Goal: Task Accomplishment & Management: Manage account settings

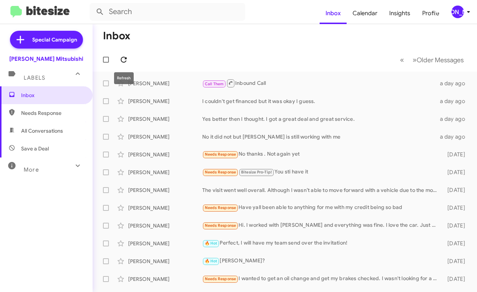
click at [127, 56] on icon at bounding box center [123, 59] width 9 height 9
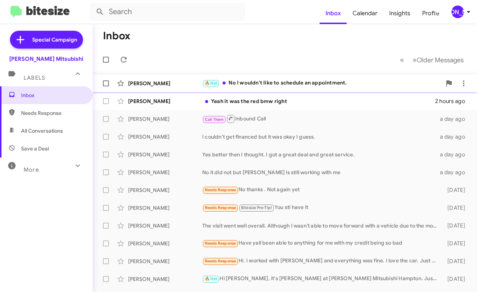
click at [312, 84] on div "🔥 Hot No I wouldn't like to schedule an appointment." at bounding box center [321, 83] width 239 height 9
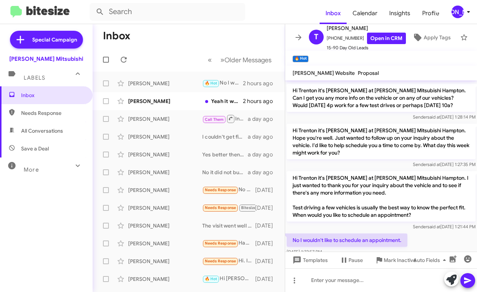
scroll to position [53, 0]
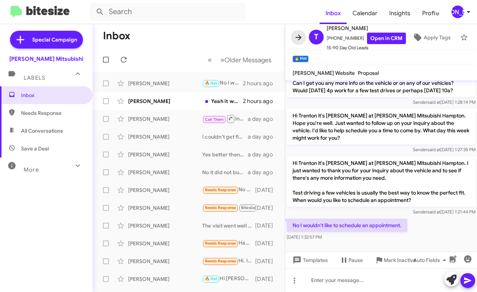
click at [297, 34] on icon at bounding box center [298, 37] width 9 height 9
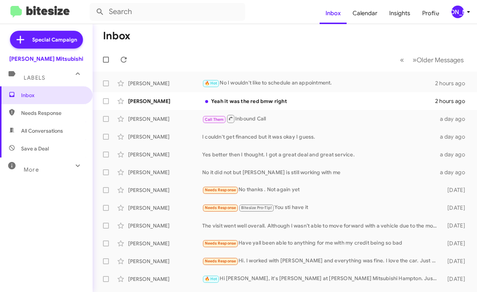
click at [459, 10] on div "[PERSON_NAME]" at bounding box center [457, 12] width 13 height 13
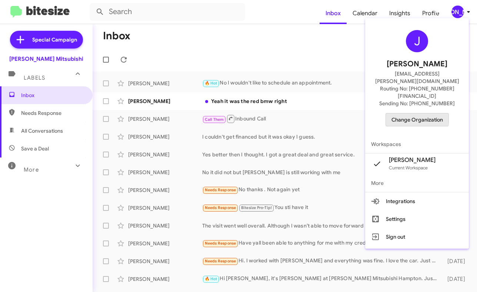
click at [404, 113] on span "Change Organization" at bounding box center [416, 119] width 51 height 13
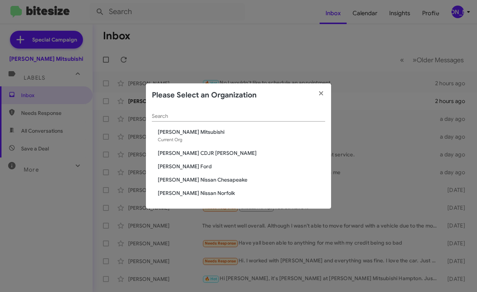
click at [202, 153] on span "[PERSON_NAME] CDJR [PERSON_NAME]" at bounding box center [241, 152] width 167 height 7
